Goal: Task Accomplishment & Management: Manage account settings

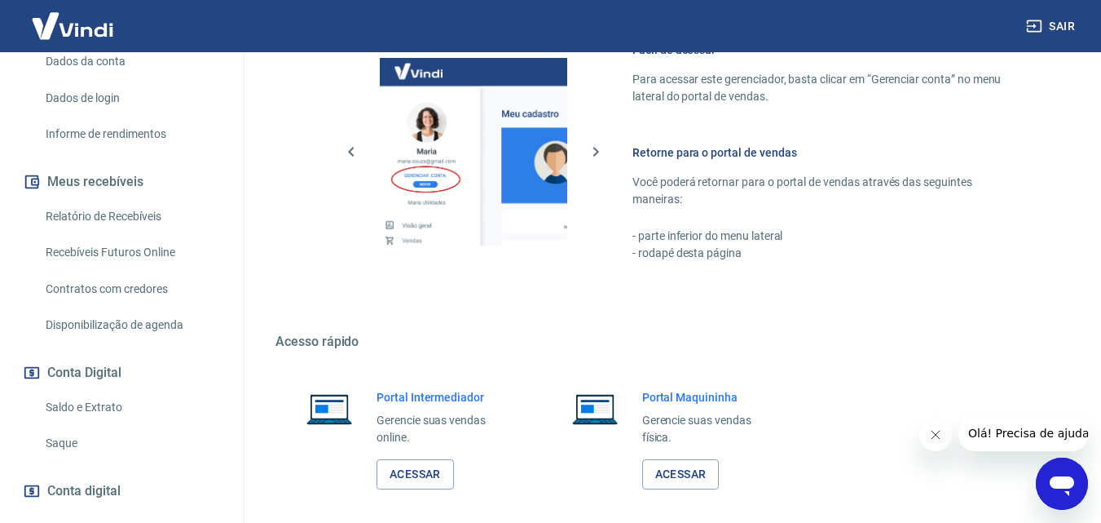
scroll to position [815, 0]
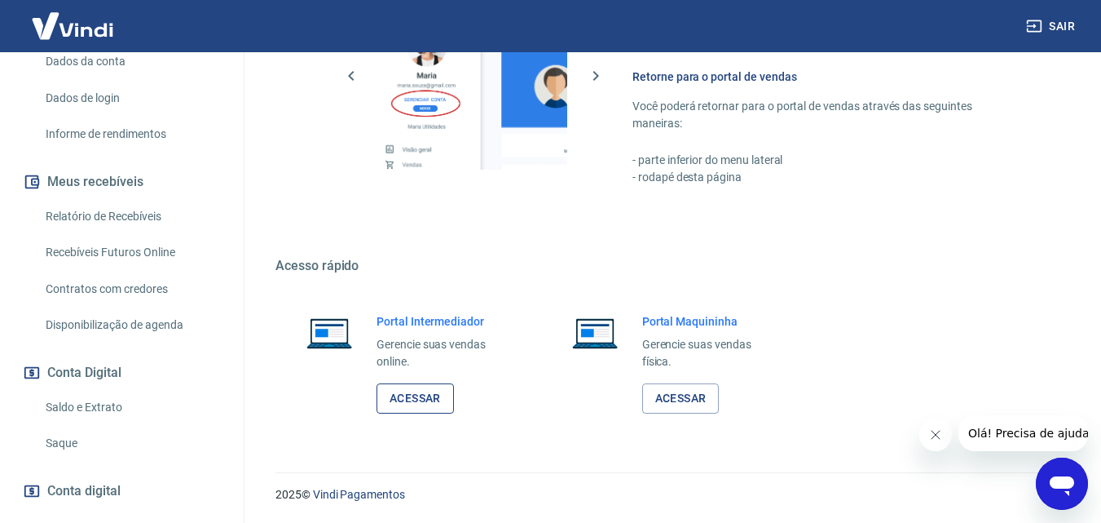
click at [417, 390] on link "Acessar" at bounding box center [415, 398] width 77 height 30
click at [76, 439] on link "Saque" at bounding box center [131, 442] width 185 height 33
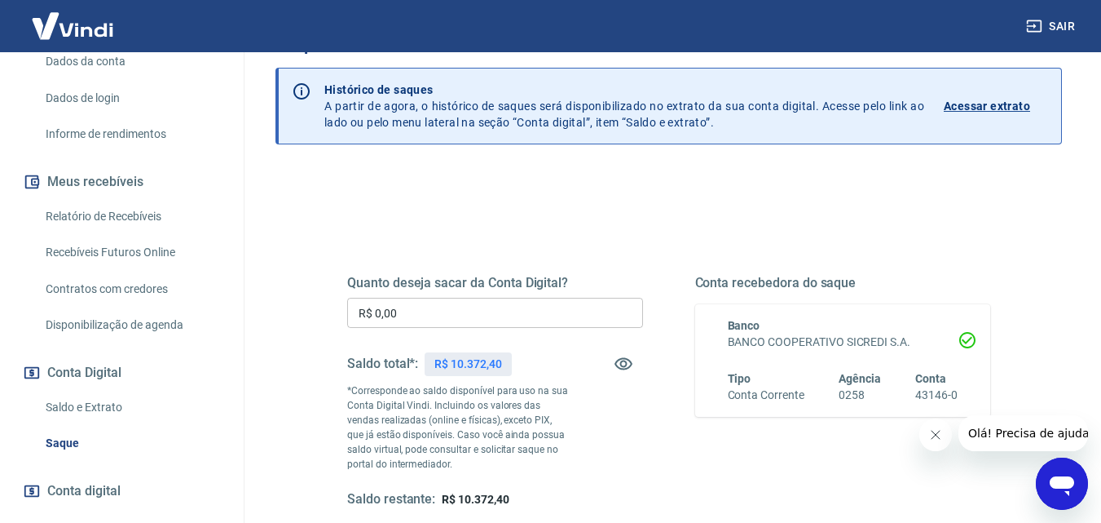
scroll to position [82, 0]
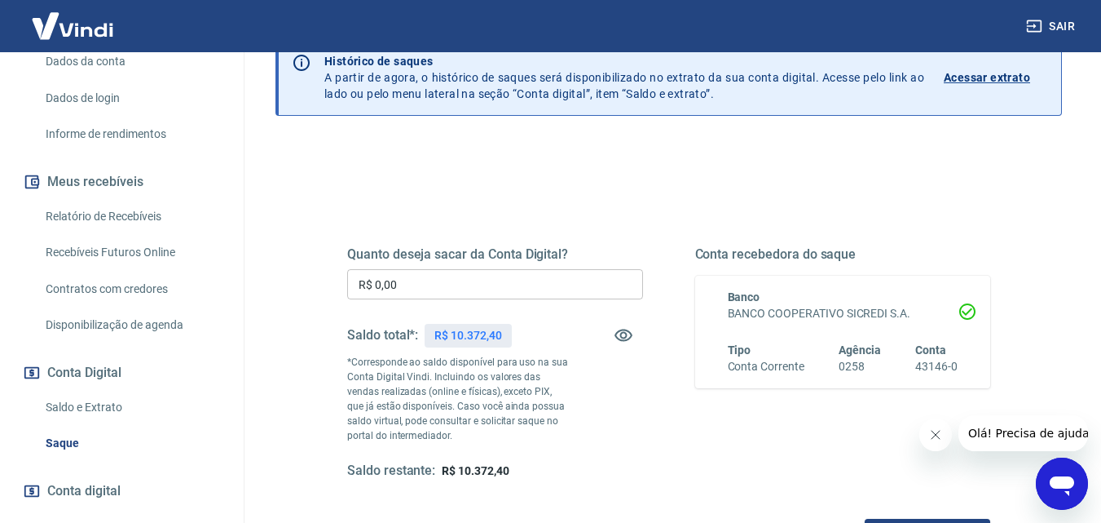
click at [523, 285] on input "R$ 0,00" at bounding box center [495, 284] width 296 height 30
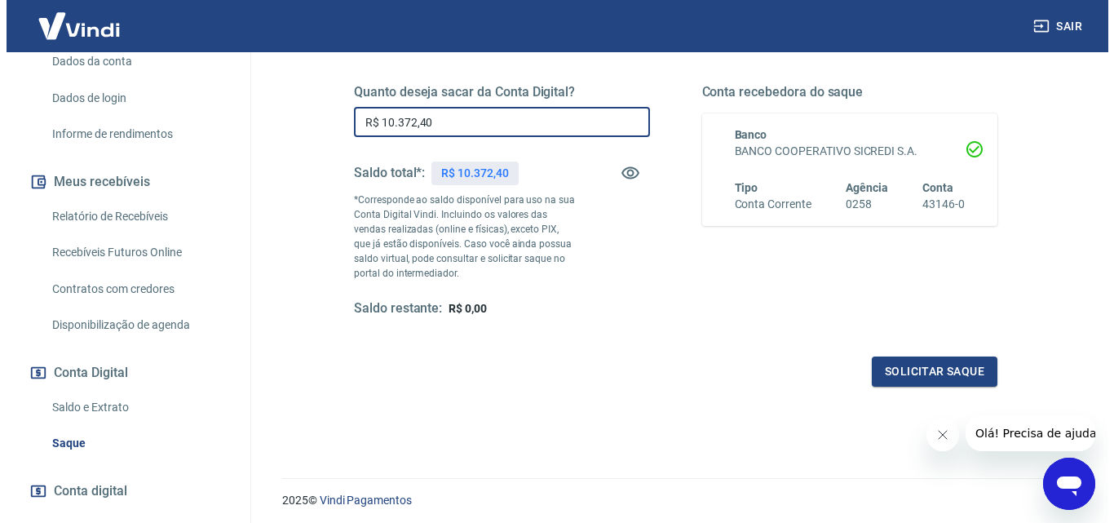
scroll to position [245, 0]
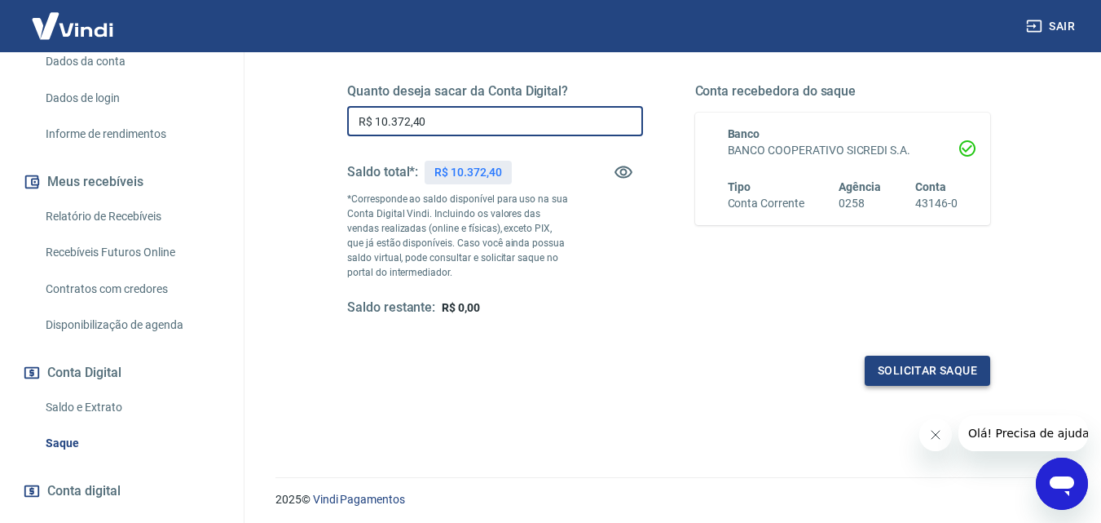
type input "R$ 10.372,40"
click at [881, 369] on button "Solicitar saque" at bounding box center [928, 370] width 126 height 30
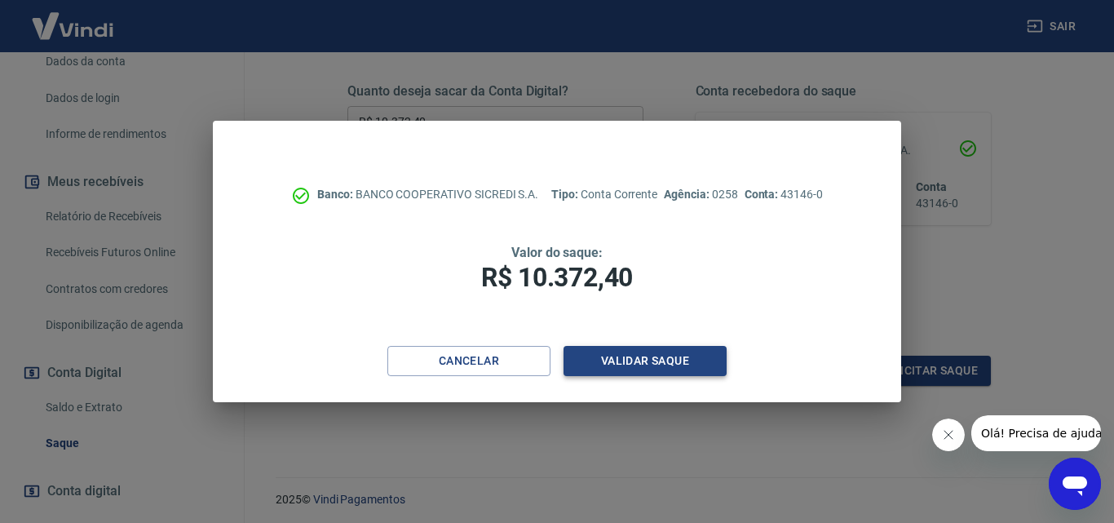
click at [645, 364] on button "Validar saque" at bounding box center [644, 361] width 163 height 30
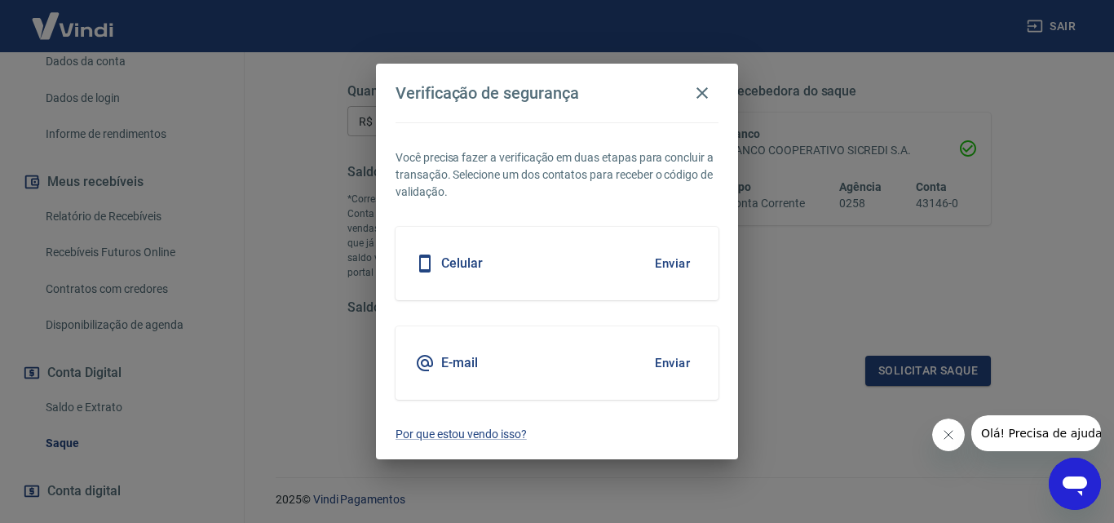
drag, startPoint x: 637, startPoint y: 354, endPoint x: 666, endPoint y: 356, distance: 28.6
click at [645, 354] on div "E-mail Enviar" at bounding box center [556, 362] width 323 height 73
click at [673, 359] on button "Enviar" at bounding box center [672, 363] width 53 height 34
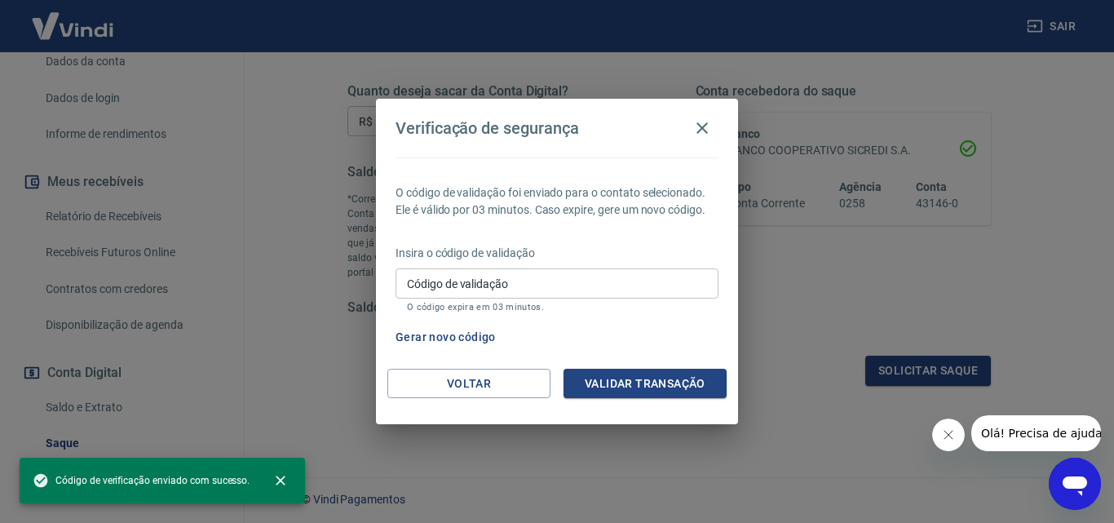
click at [677, 284] on input "Código de validação" at bounding box center [556, 283] width 323 height 30
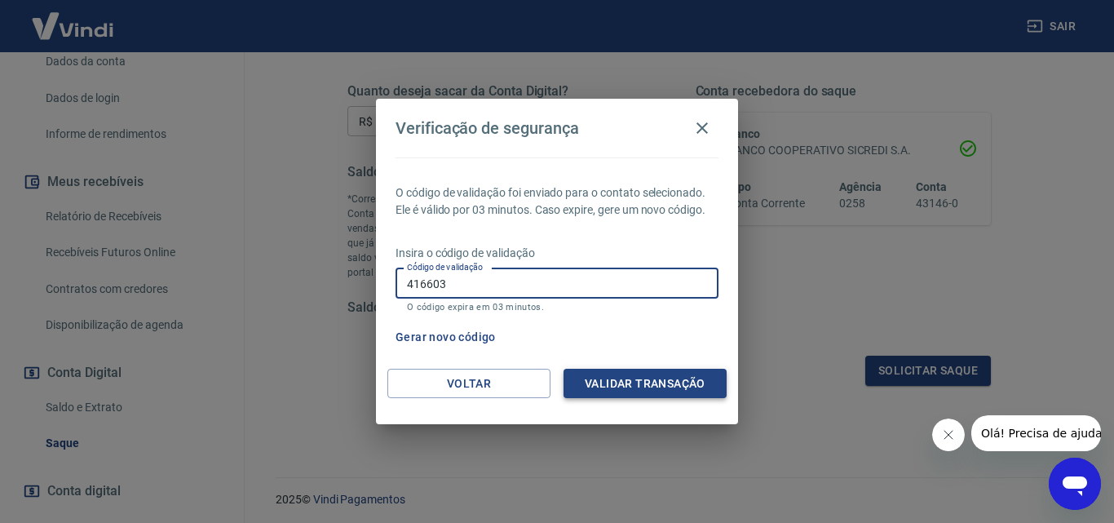
type input "416603"
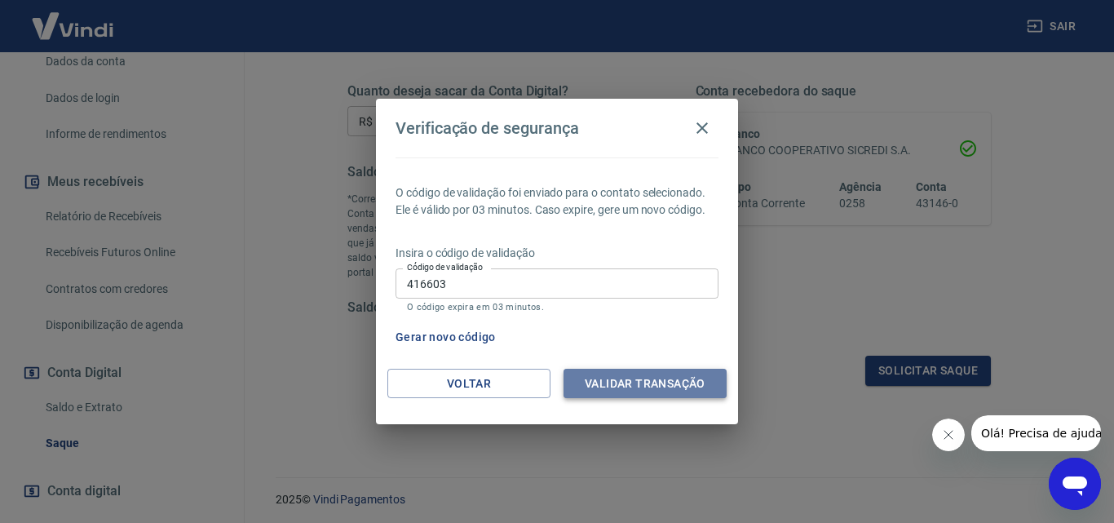
click at [678, 375] on button "Validar transação" at bounding box center [644, 383] width 163 height 30
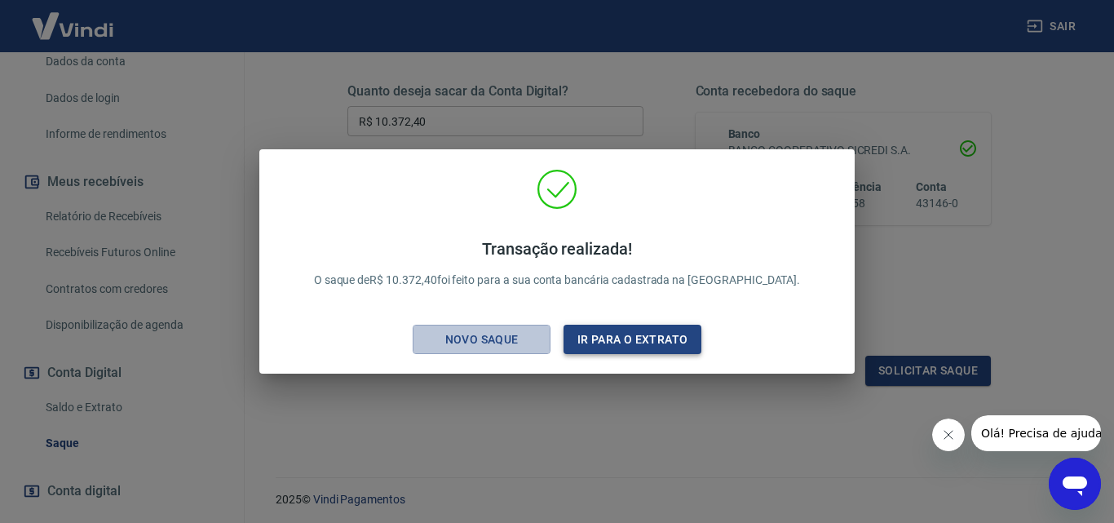
drag, startPoint x: 536, startPoint y: 328, endPoint x: 600, endPoint y: 342, distance: 65.9
click at [579, 331] on div "Novo saque Ir para o extrato" at bounding box center [556, 339] width 289 height 30
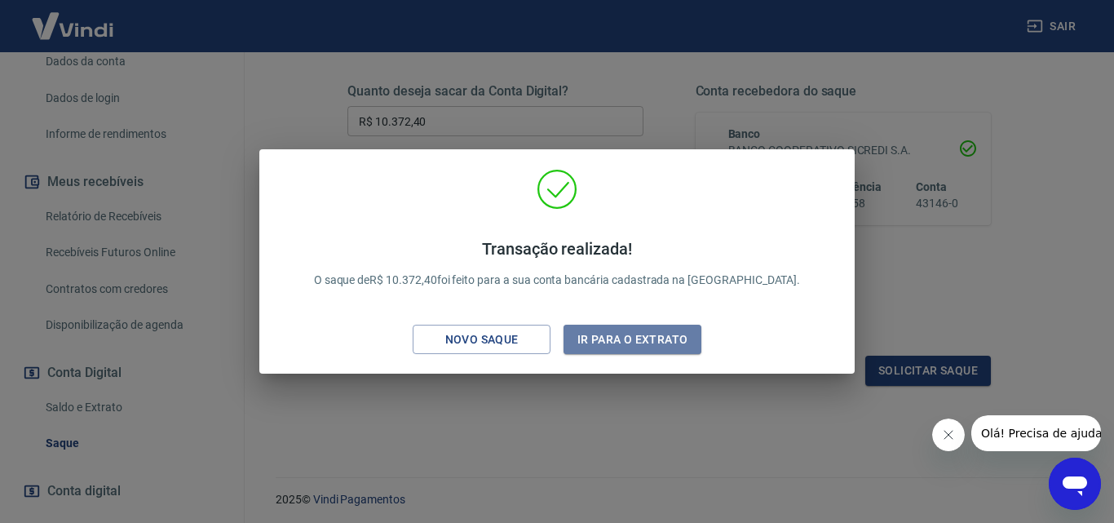
drag, startPoint x: 600, startPoint y: 342, endPoint x: 708, endPoint y: 1, distance: 357.3
click at [600, 342] on button "Ir para o extrato" at bounding box center [632, 339] width 138 height 30
